Goal: Task Accomplishment & Management: Manage account settings

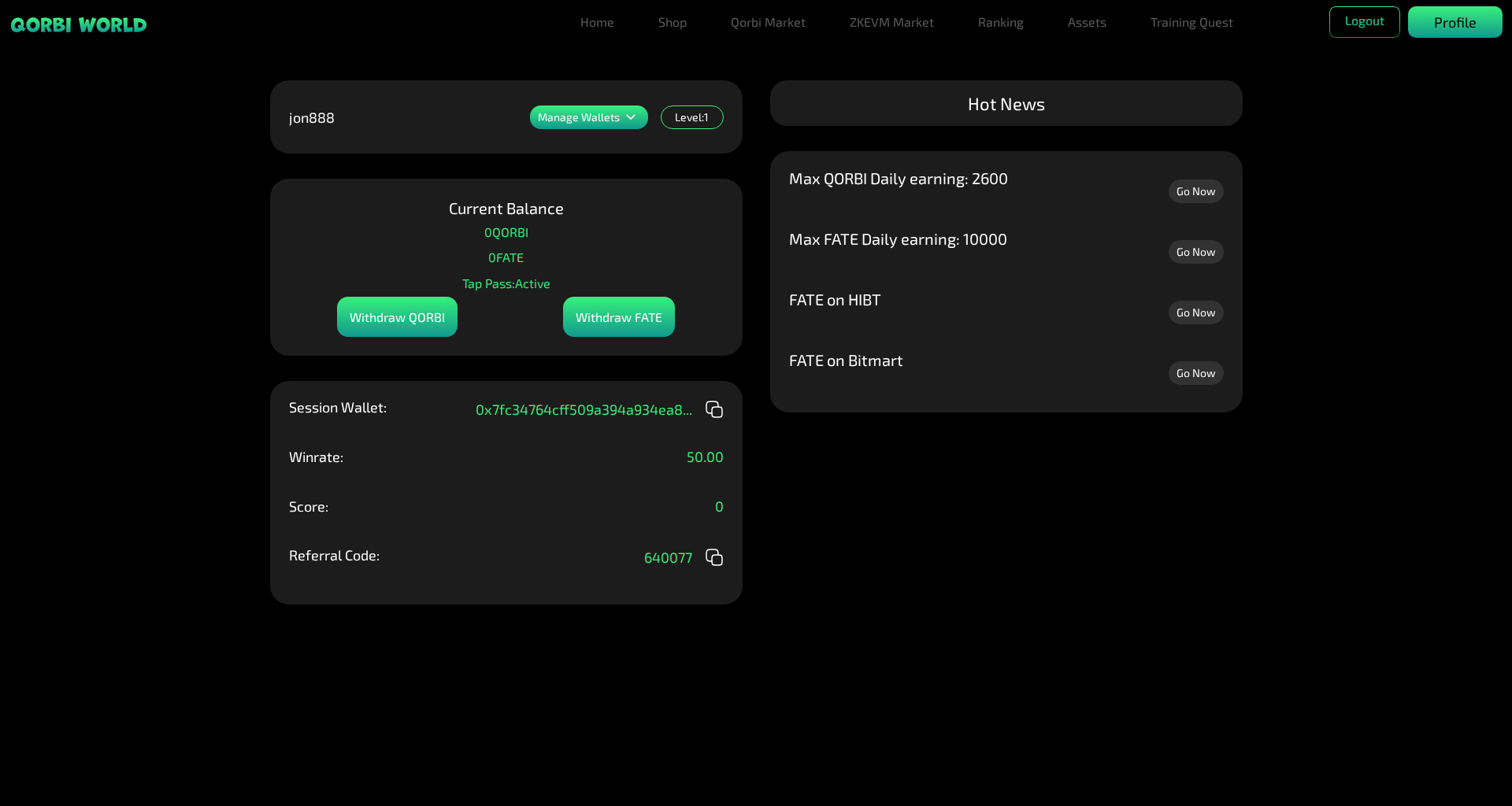
click at [1482, 22] on div "Profile" at bounding box center [1455, 21] width 94 height 31
click at [1445, 18] on p "Profile" at bounding box center [1455, 22] width 42 height 21
click at [1429, 24] on div "Profile" at bounding box center [1455, 21] width 94 height 31
click at [1444, 30] on p "Profile" at bounding box center [1455, 22] width 42 height 21
click at [651, 322] on div "Withdraw FATE" at bounding box center [619, 316] width 112 height 40
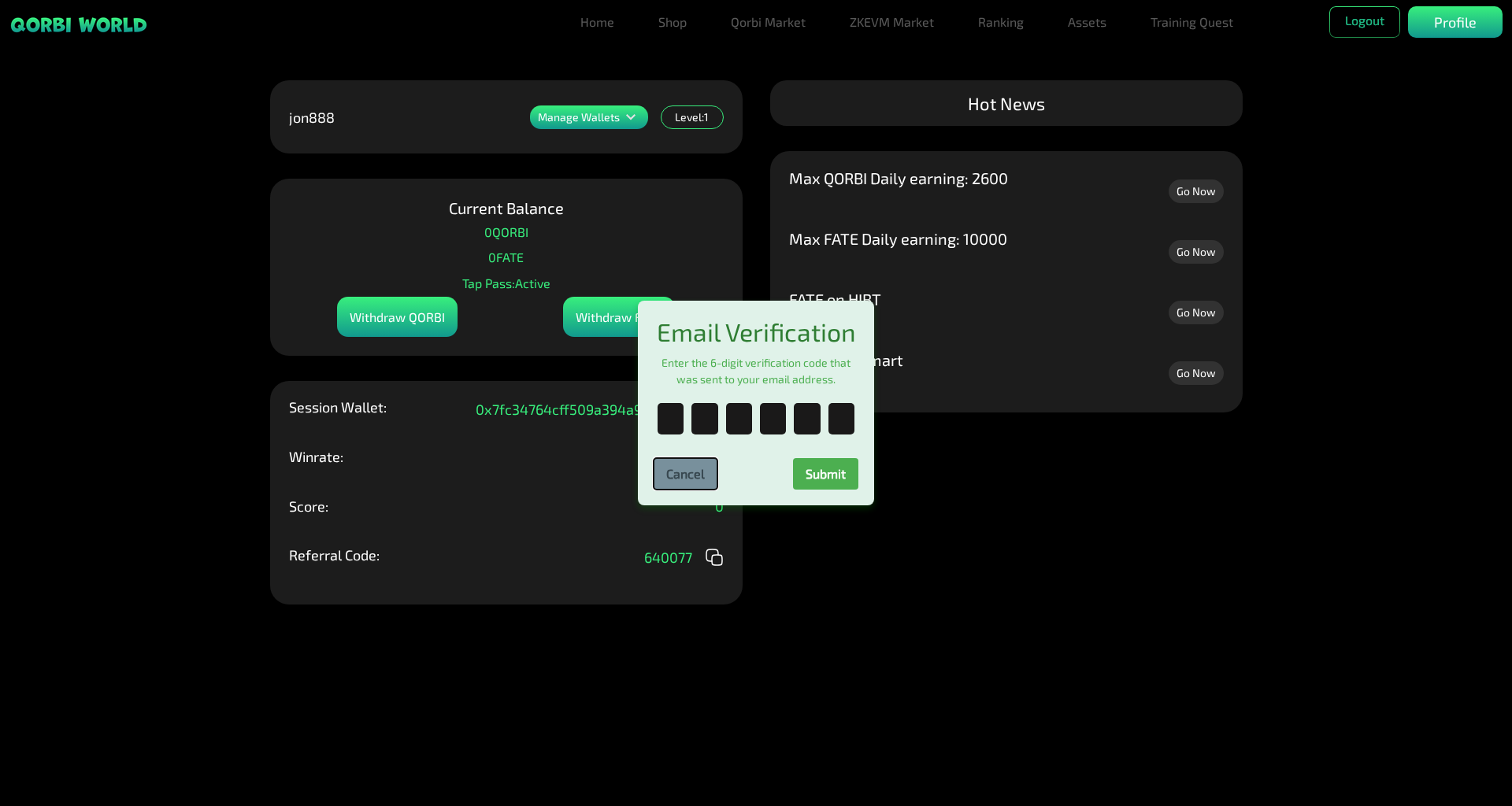
click at [703, 485] on button "Cancel" at bounding box center [685, 474] width 64 height 31
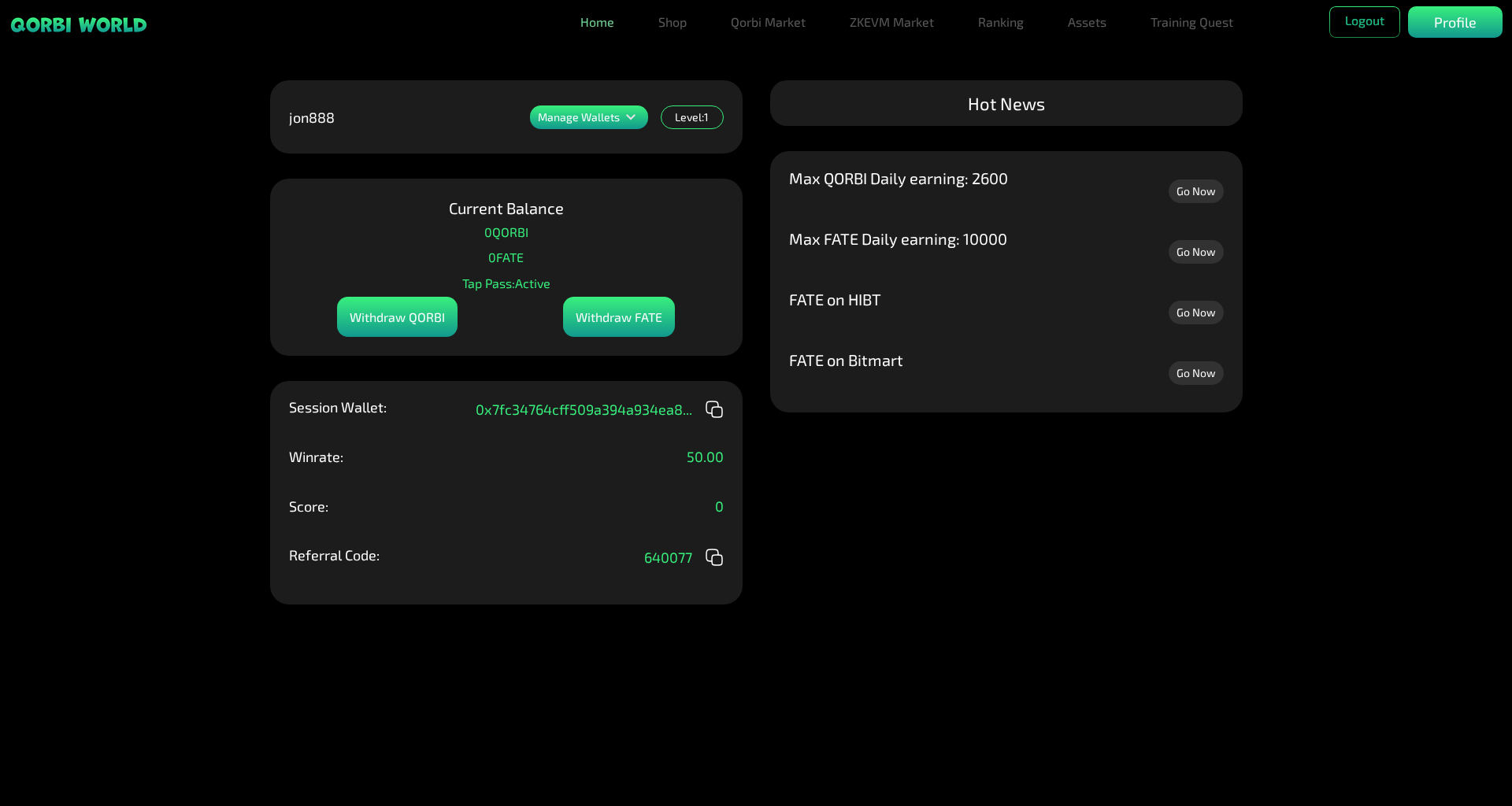
click at [587, 27] on link "Home" at bounding box center [597, 21] width 47 height 31
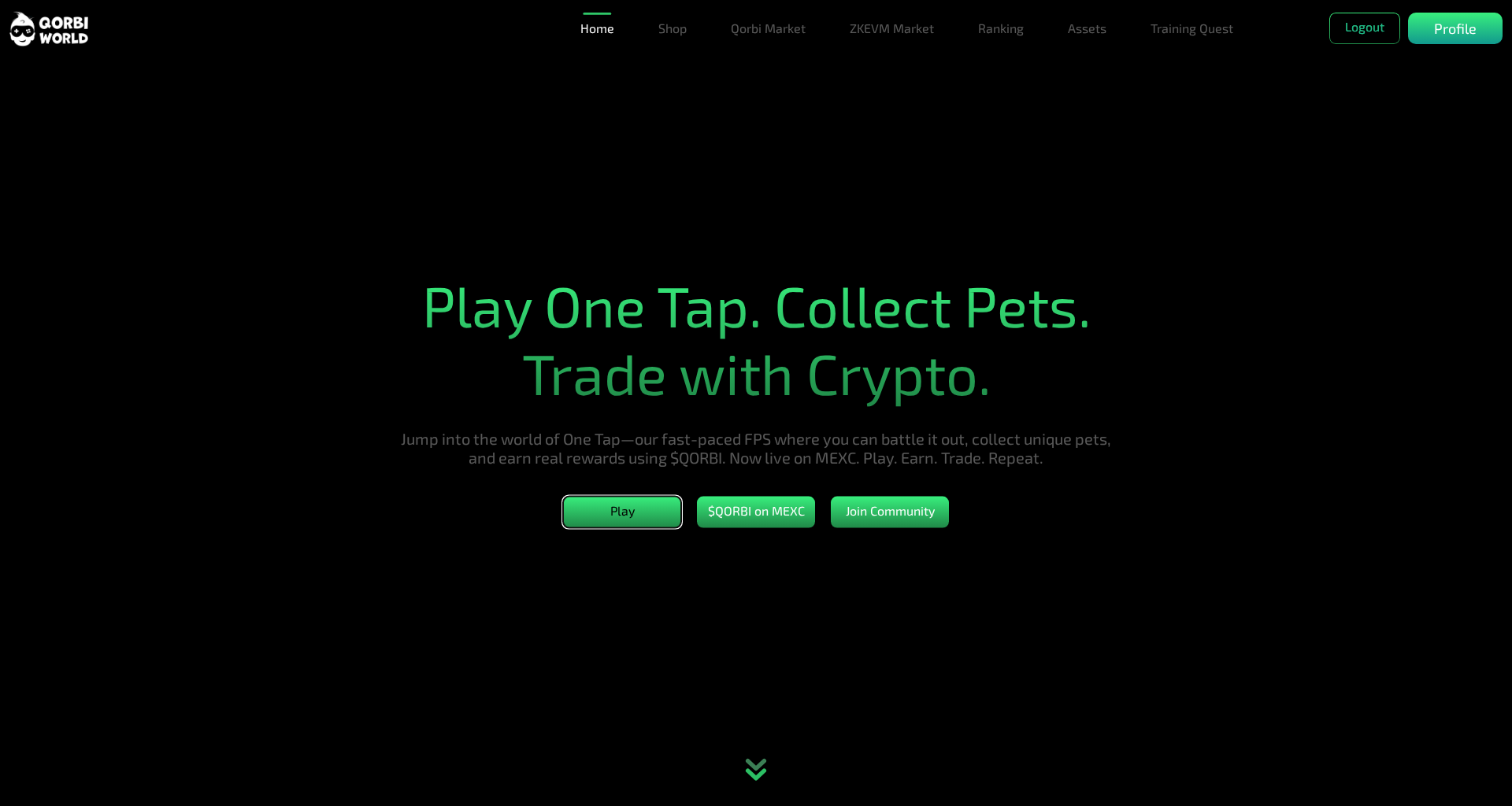
click at [636, 527] on button "Play" at bounding box center [623, 511] width 118 height 31
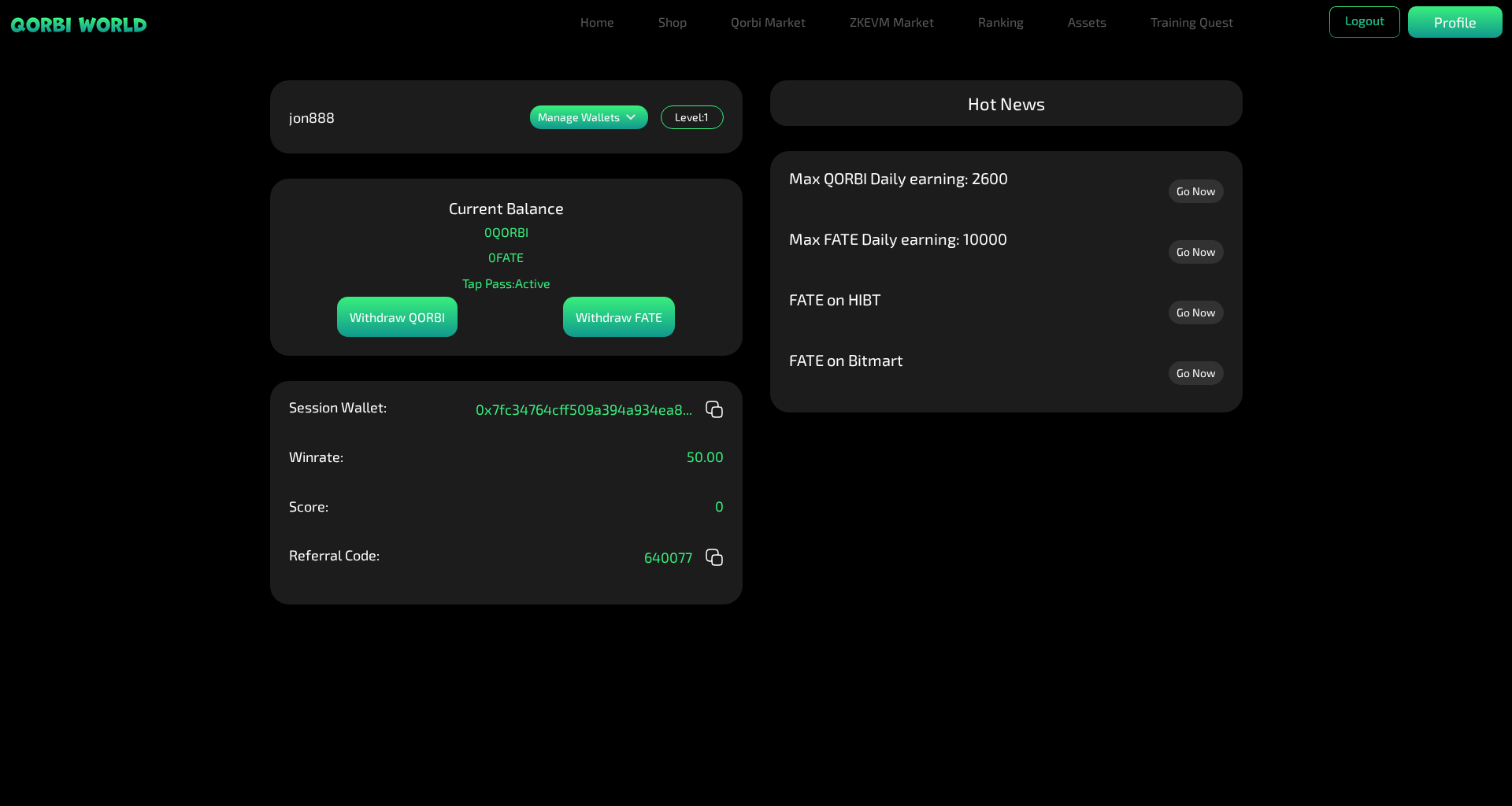
click at [639, 114] on icon at bounding box center [631, 116] width 19 height 19
click at [631, 120] on icon at bounding box center [631, 116] width 19 height 19
